Goal: Information Seeking & Learning: Learn about a topic

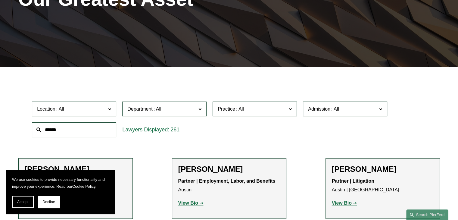
scroll to position [115, 0]
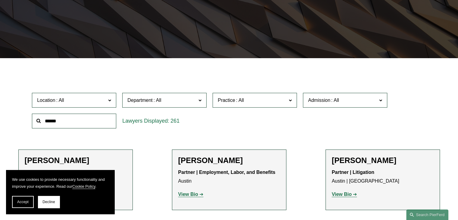
click at [200, 99] on span at bounding box center [200, 100] width 3 height 8
click at [255, 99] on span "Practice" at bounding box center [252, 100] width 69 height 8
click at [289, 98] on label "Practice" at bounding box center [255, 100] width 84 height 15
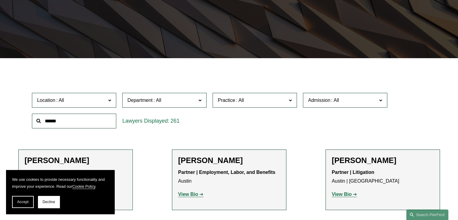
click at [0, 0] on link "Entertainment" at bounding box center [0, 0] width 0 height 0
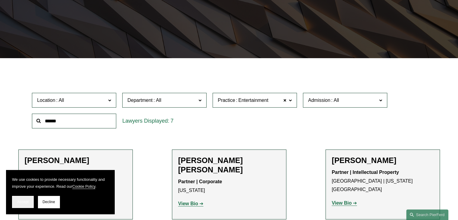
click at [13, 202] on button "Accept" at bounding box center [23, 202] width 22 height 12
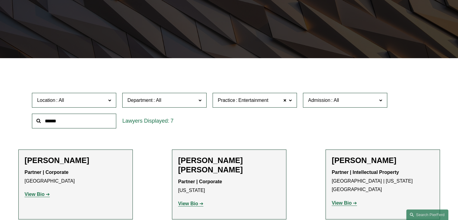
click at [34, 193] on strong "View Bio" at bounding box center [35, 194] width 20 height 5
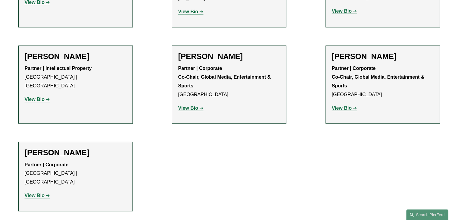
scroll to position [314, 0]
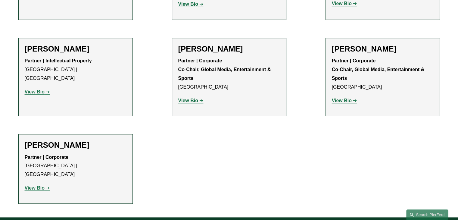
click at [336, 98] on strong "View Bio" at bounding box center [342, 100] width 20 height 5
click at [30, 185] on strong "View Bio" at bounding box center [35, 187] width 20 height 5
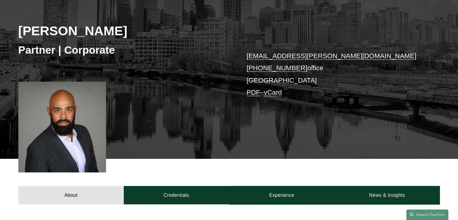
scroll to position [76, 0]
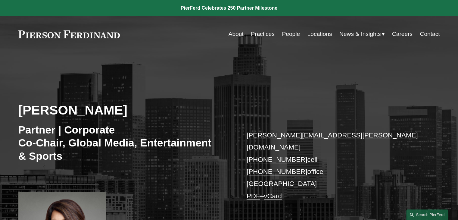
scroll to position [117, 0]
